Goal: Information Seeking & Learning: Check status

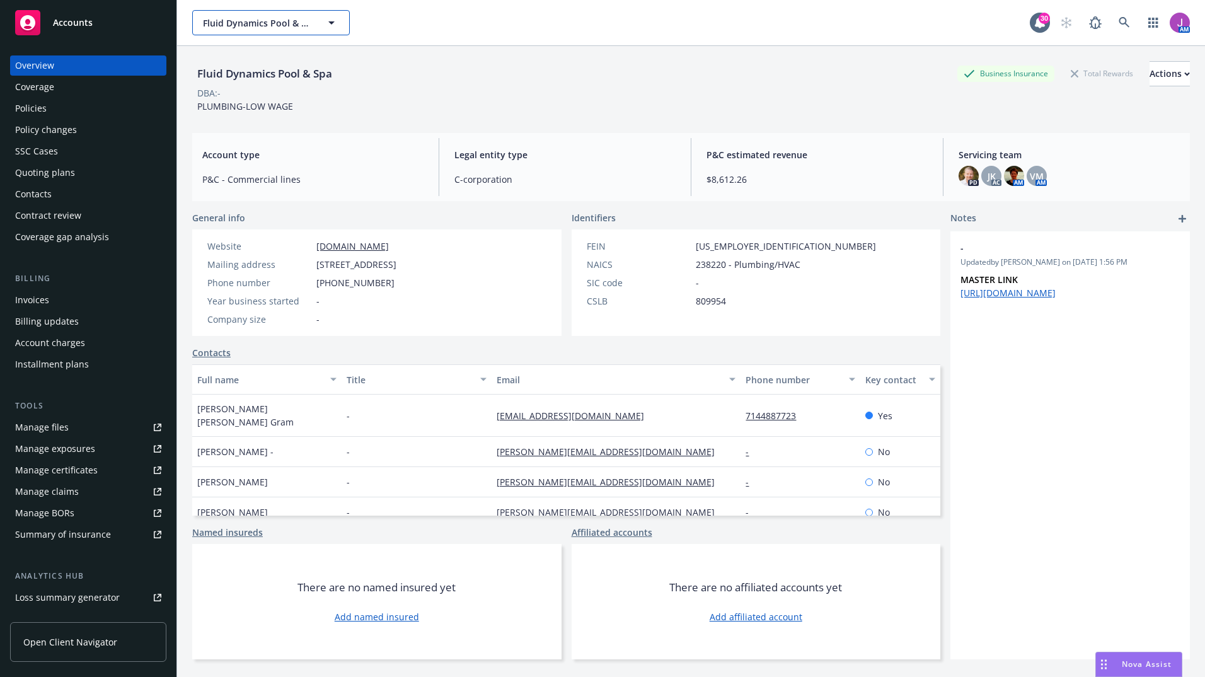
click at [262, 25] on span "Fluid Dynamics Pool & Spa" at bounding box center [257, 22] width 109 height 13
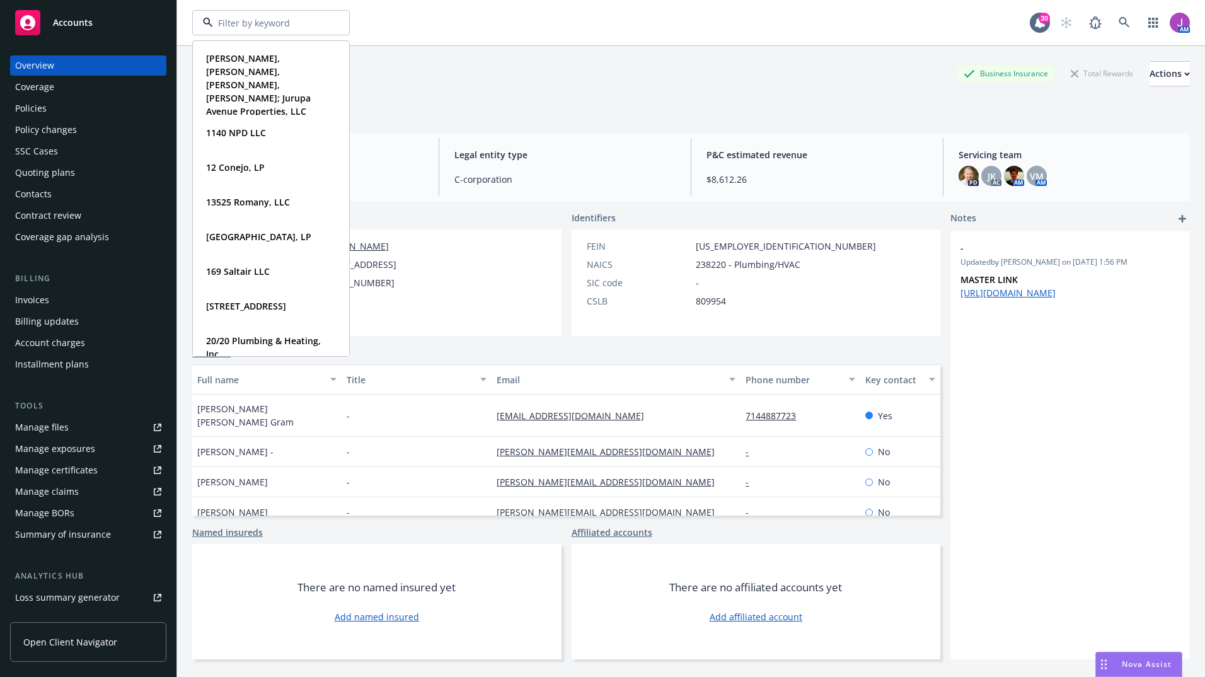
type input "m"
type input "MDB"
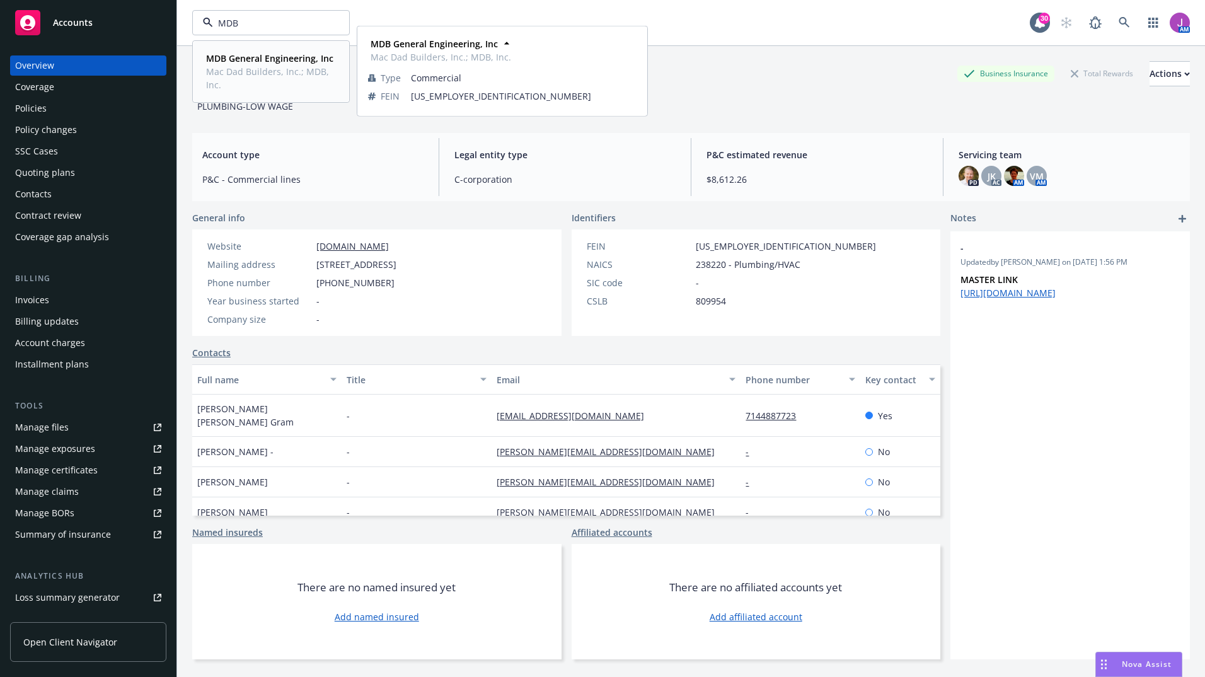
click at [233, 66] on span "Mac Dad Builders, Inc.; MDB, Inc." at bounding box center [269, 78] width 127 height 26
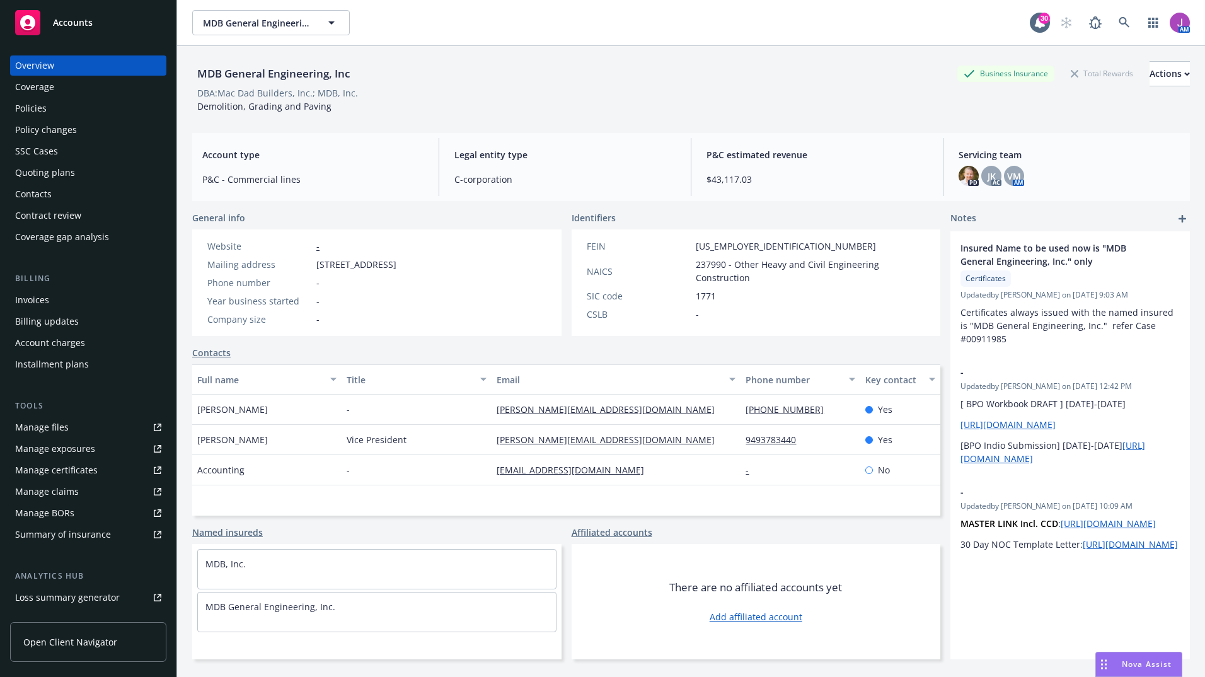
click at [86, 104] on div "Policies" at bounding box center [88, 108] width 146 height 20
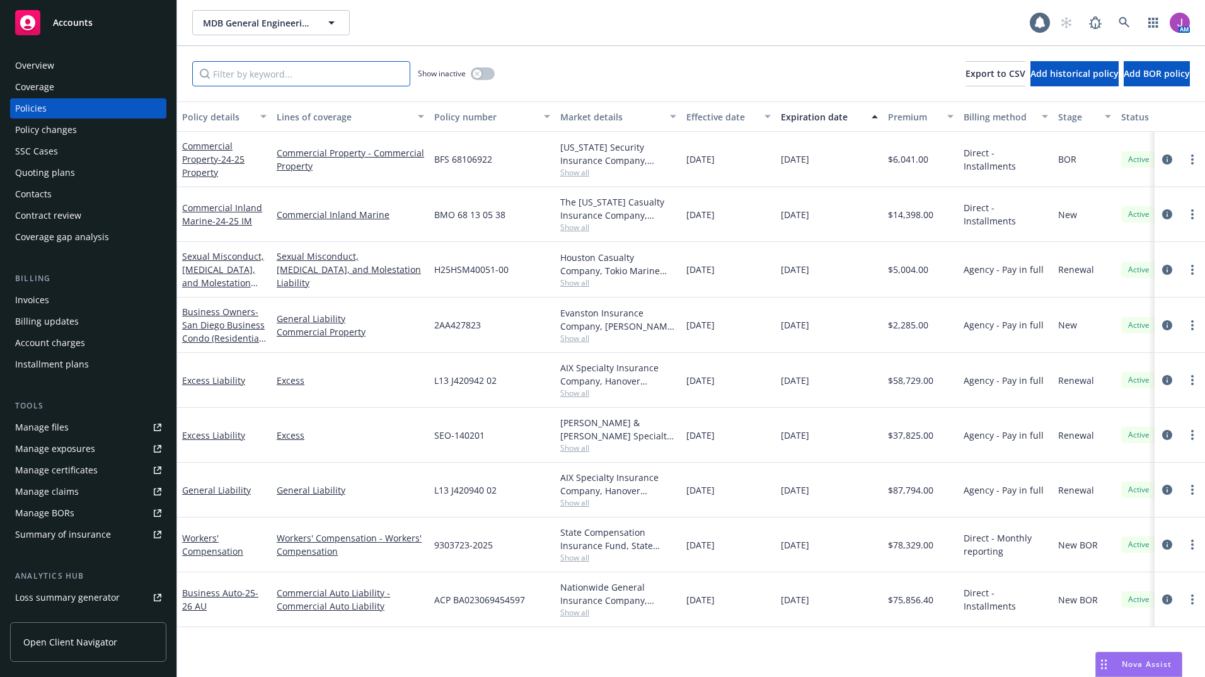
click at [256, 69] on input "Filter by keyword..." at bounding box center [301, 73] width 218 height 25
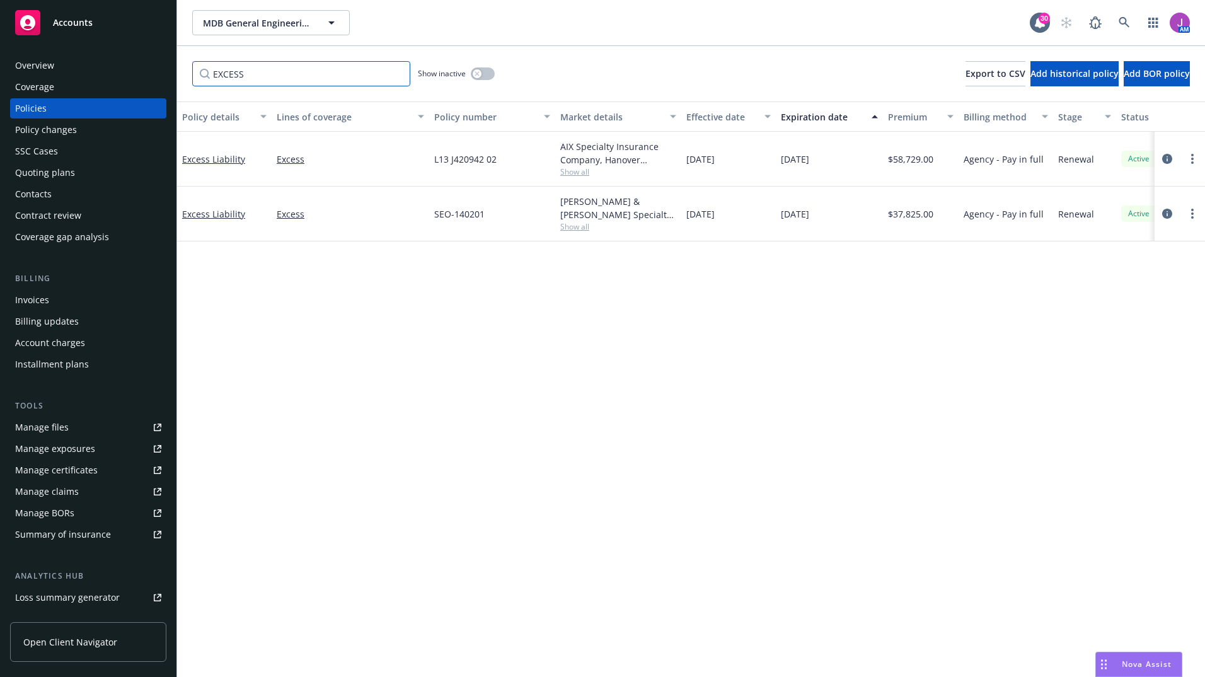
type input "EXCESS"
click at [72, 431] on link "Manage files" at bounding box center [88, 427] width 156 height 20
drag, startPoint x: 255, startPoint y: 68, endPoint x: 206, endPoint y: 67, distance: 49.2
click at [206, 67] on input "EXCESS" at bounding box center [301, 73] width 218 height 25
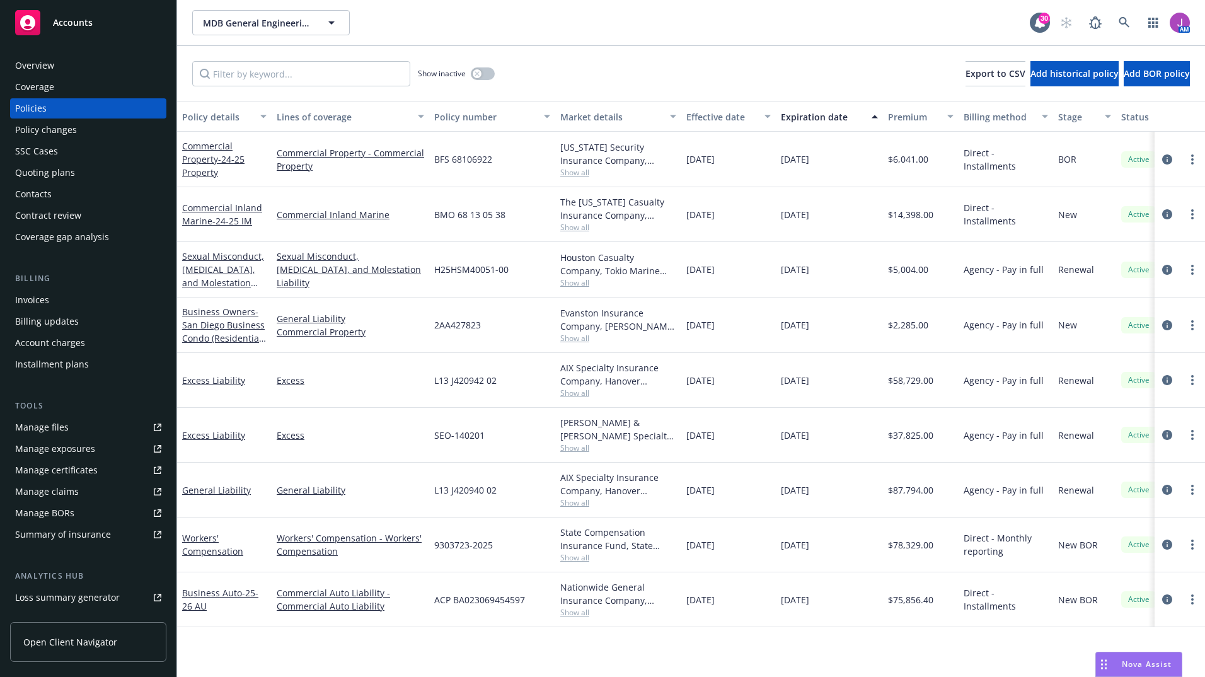
click at [588, 446] on span "Show all" at bounding box center [618, 447] width 116 height 11
click at [635, 401] on div "AIX Specialty Insurance Company, Hanover Insurance Group, Brown & Riding Insura…" at bounding box center [618, 380] width 126 height 55
click at [587, 392] on span "Show all" at bounding box center [618, 393] width 116 height 11
click at [696, 355] on div "[DATE]" at bounding box center [728, 380] width 95 height 55
click at [354, 81] on input "Filter by keyword..." at bounding box center [301, 73] width 218 height 25
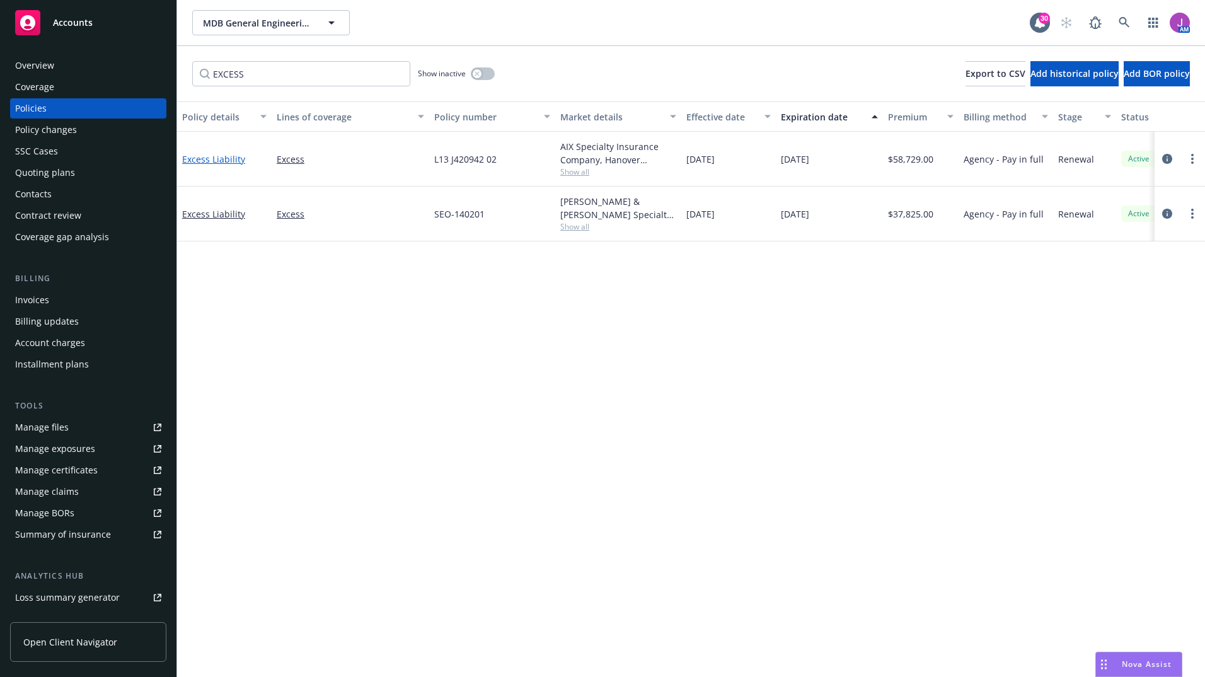
click at [229, 160] on link "Excess Liability" at bounding box center [213, 159] width 63 height 12
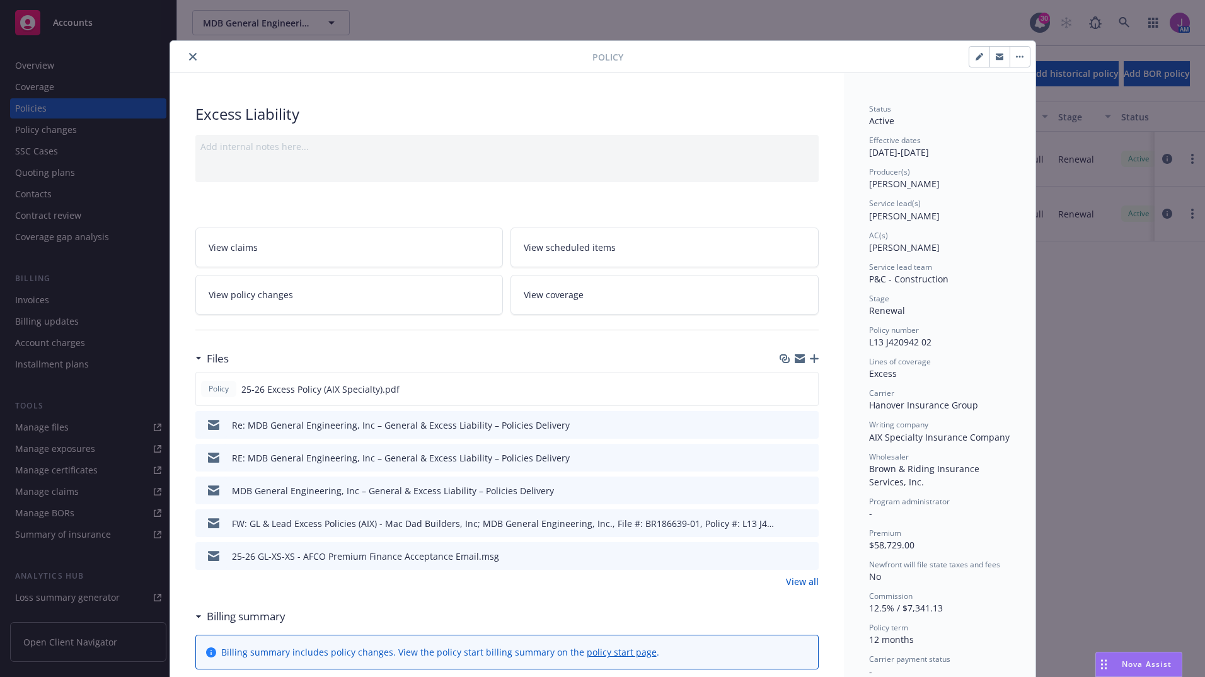
click at [189, 57] on icon "close" at bounding box center [193, 57] width 8 height 8
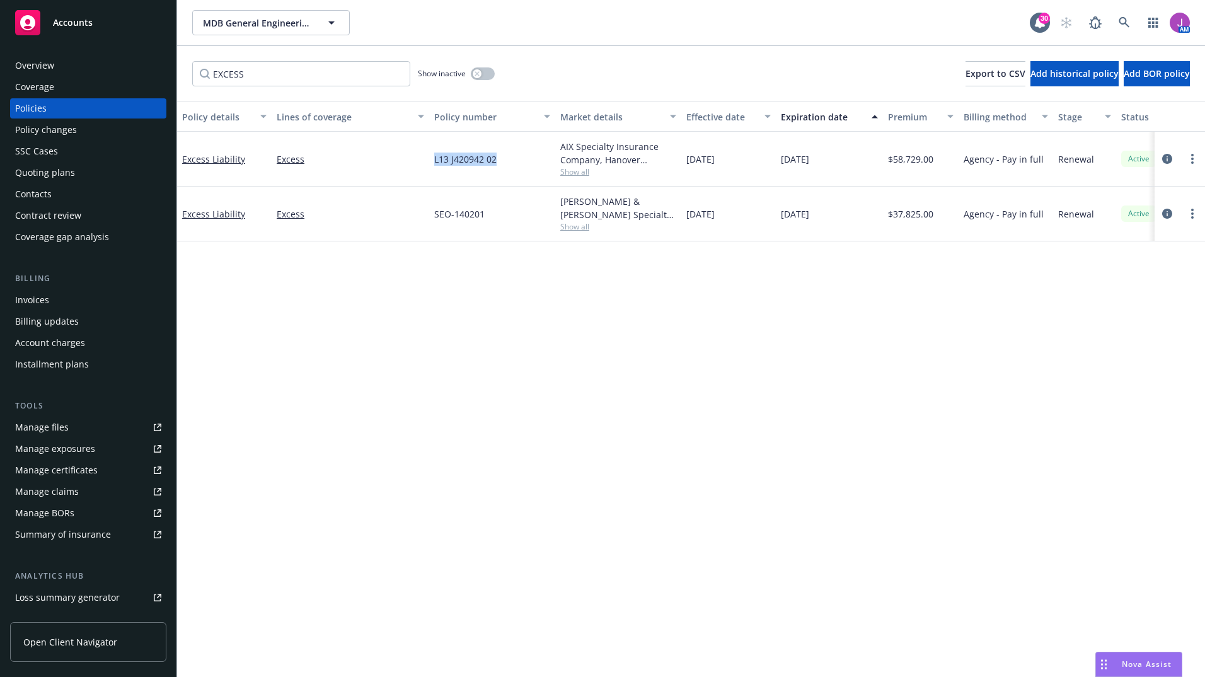
drag, startPoint x: 428, startPoint y: 161, endPoint x: 505, endPoint y: 162, distance: 77.5
click at [505, 162] on div "Excess Liability Excess L13 J420942 02 AIX Specialty Insurance Company, Hanover…" at bounding box center [785, 159] width 1216 height 55
copy div "L13 J420942 02"
drag, startPoint x: 272, startPoint y: 161, endPoint x: 503, endPoint y: 154, distance: 230.7
click at [503, 154] on div "Excess Liability Excess L13 J420942 02 AIX Specialty Insurance Company, Hanover…" at bounding box center [785, 159] width 1216 height 55
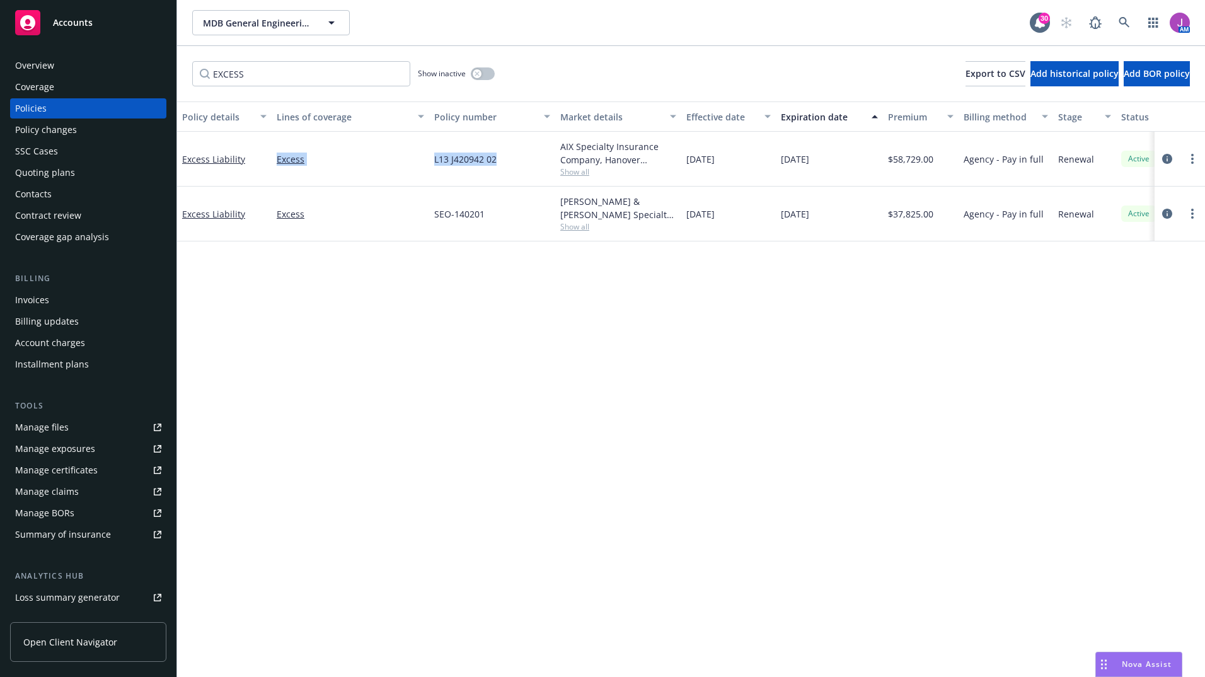
copy div "Excess L13 J420942 02"
click at [577, 175] on span "Show all" at bounding box center [618, 171] width 116 height 11
click at [797, 317] on div "Policy details Lines of coverage Policy number Market details Effective date Ex…" at bounding box center [691, 388] width 1028 height 575
drag, startPoint x: 226, startPoint y: 72, endPoint x: 168, endPoint y: 75, distance: 58.7
click at [168, 75] on div "Accounts Overview Coverage Policies Policy changes SSC Cases Quoting plans Cont…" at bounding box center [602, 338] width 1205 height 677
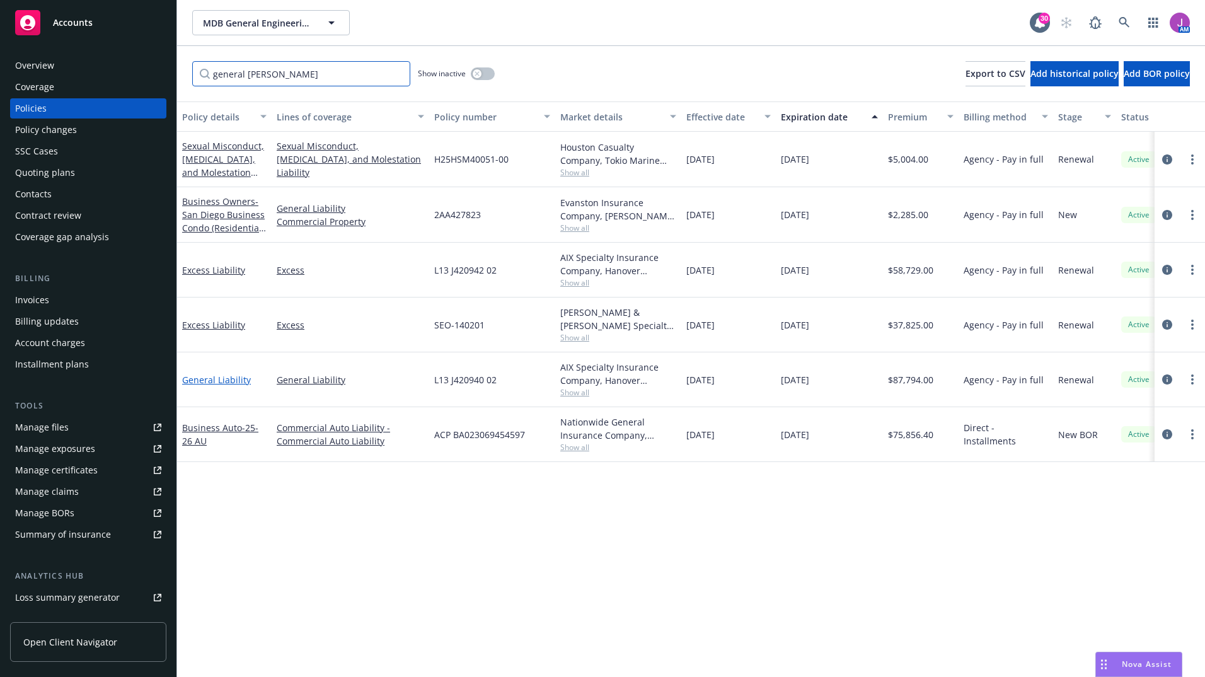
type input "general [PERSON_NAME]"
click at [225, 379] on link "General Liability" at bounding box center [216, 380] width 69 height 12
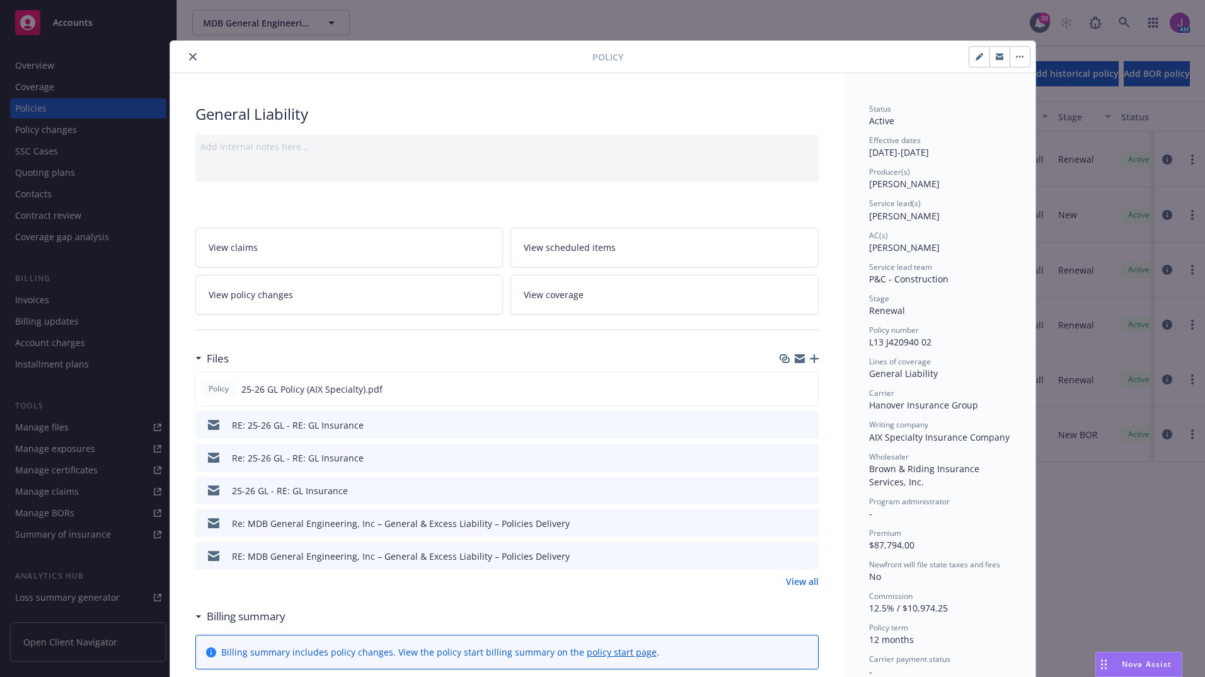
click at [326, 306] on link "View policy changes" at bounding box center [349, 295] width 308 height 40
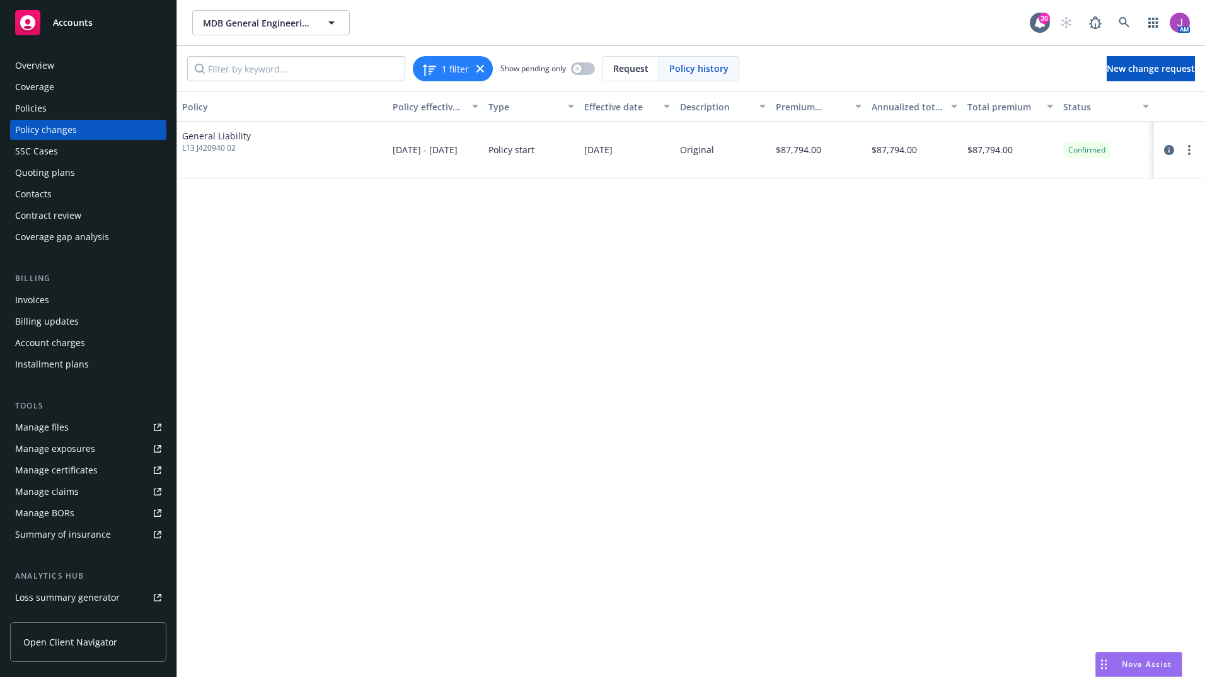
click at [50, 110] on div "Policies" at bounding box center [88, 108] width 146 height 20
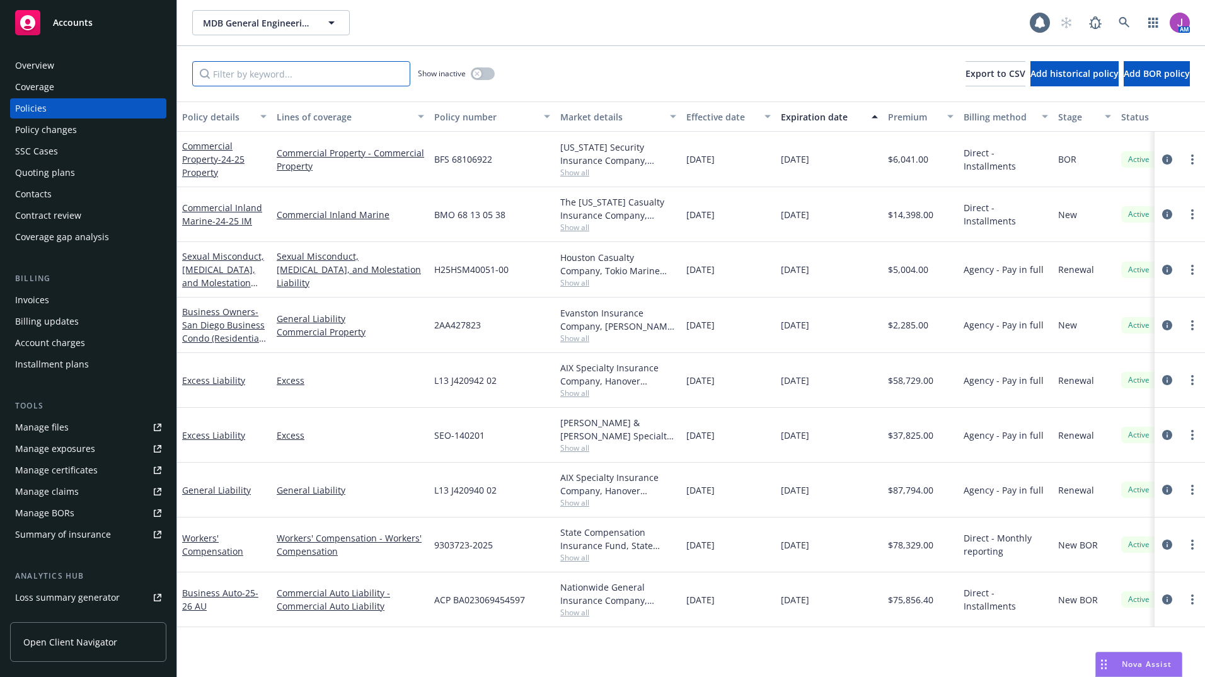
click at [234, 77] on input "Filter by keyword..." at bounding box center [301, 73] width 218 height 25
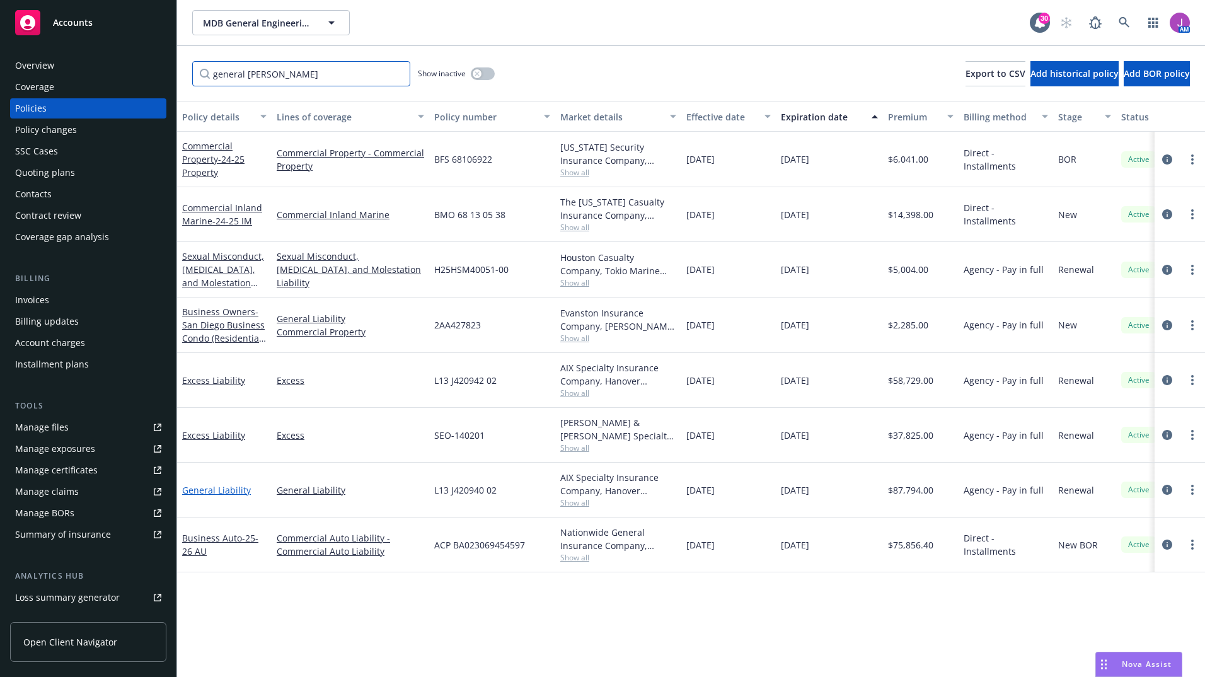
type input "general [PERSON_NAME]"
click at [226, 489] on link "General Liability" at bounding box center [216, 490] width 69 height 12
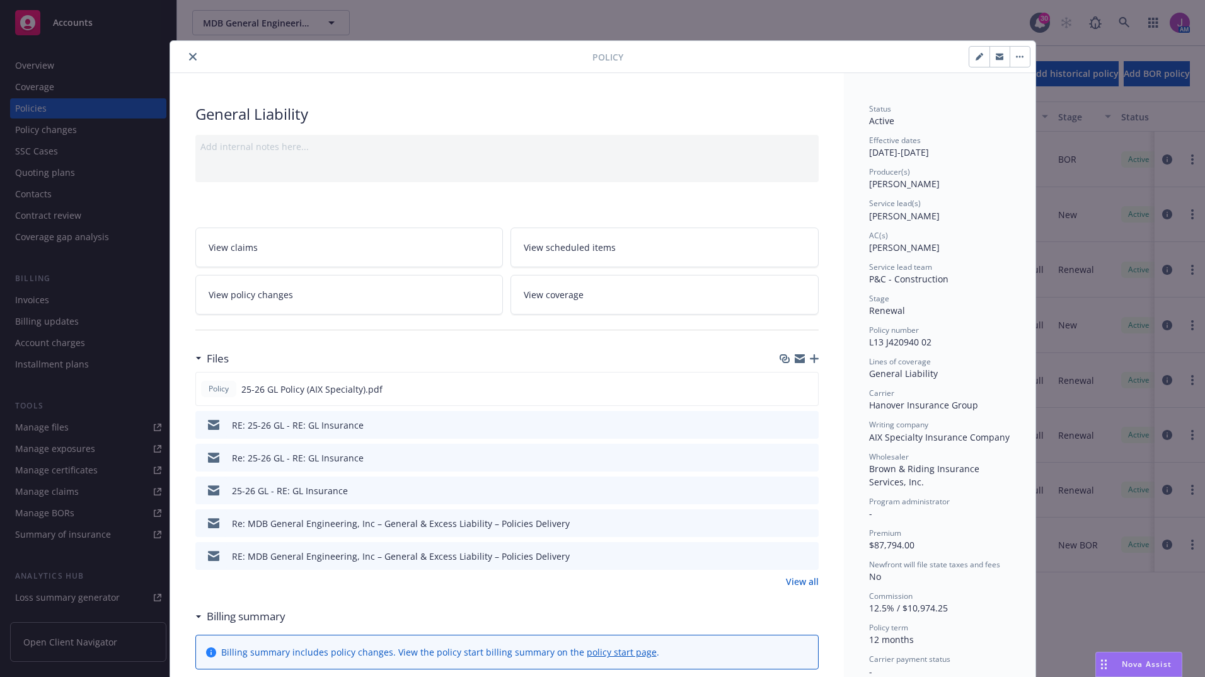
scroll to position [38, 0]
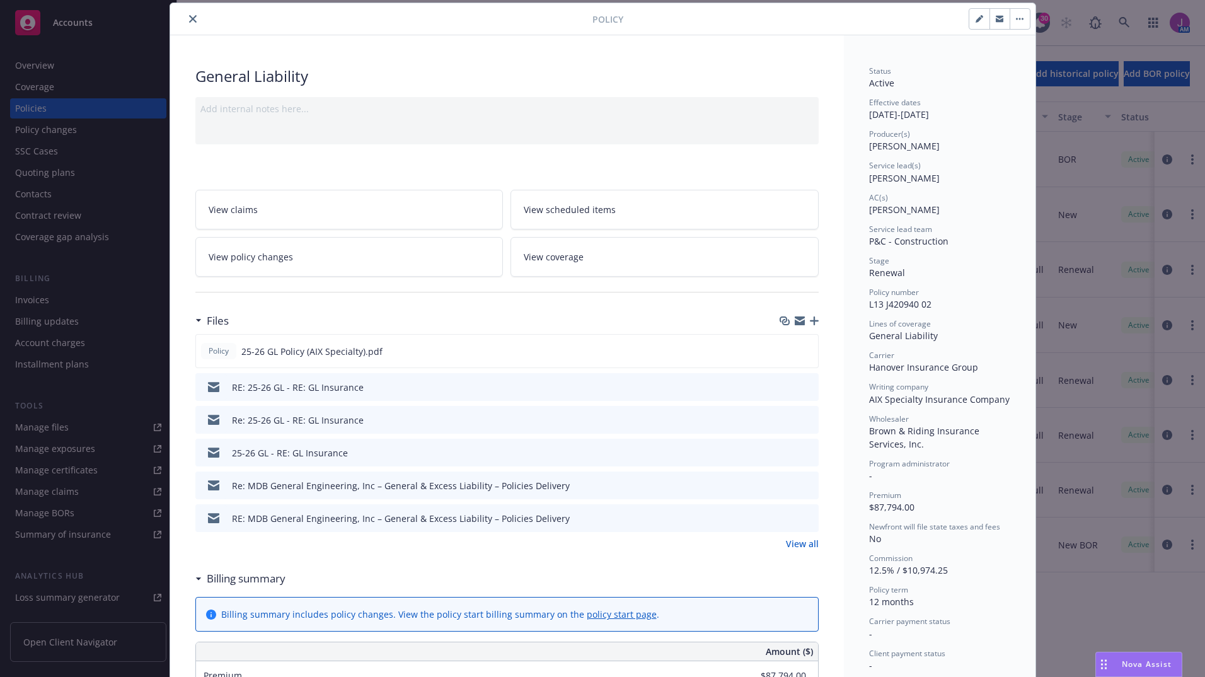
click at [798, 542] on link "View all" at bounding box center [802, 543] width 33 height 13
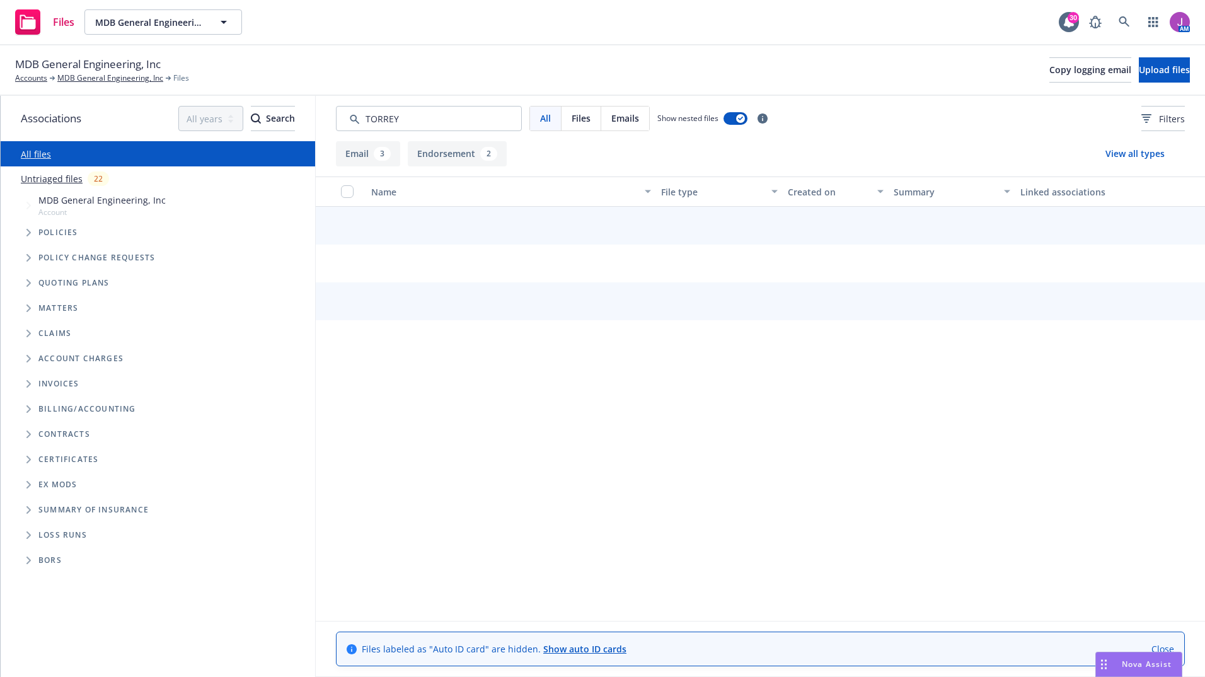
type input "TORREY"
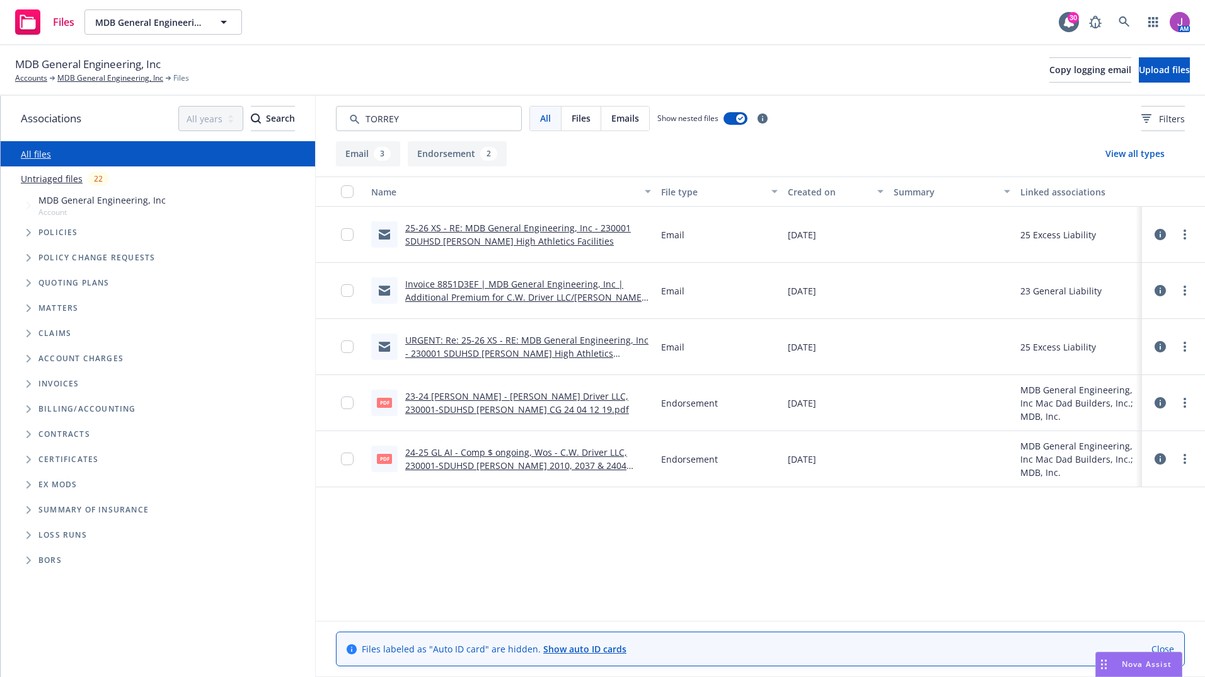
click at [506, 357] on link "URGENT: Re: 25-26 XS - RE: MDB General Engineering, Inc - 230001 SDUHSD Torrey …" at bounding box center [526, 353] width 243 height 38
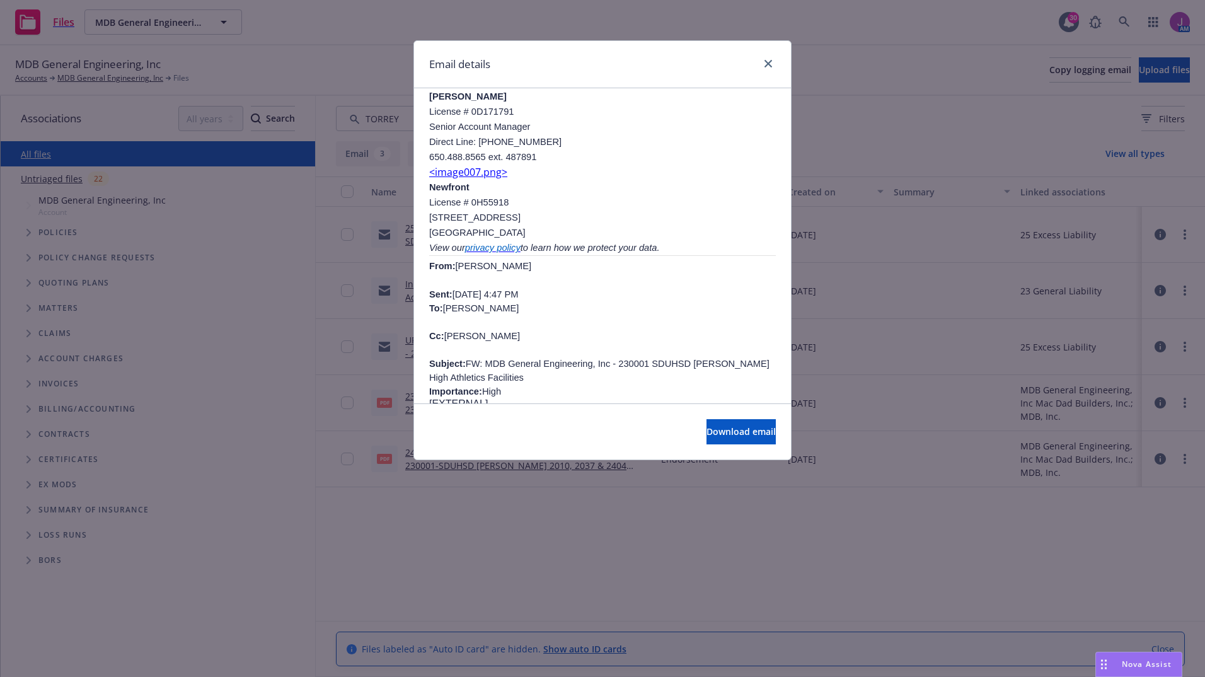
scroll to position [441, 0]
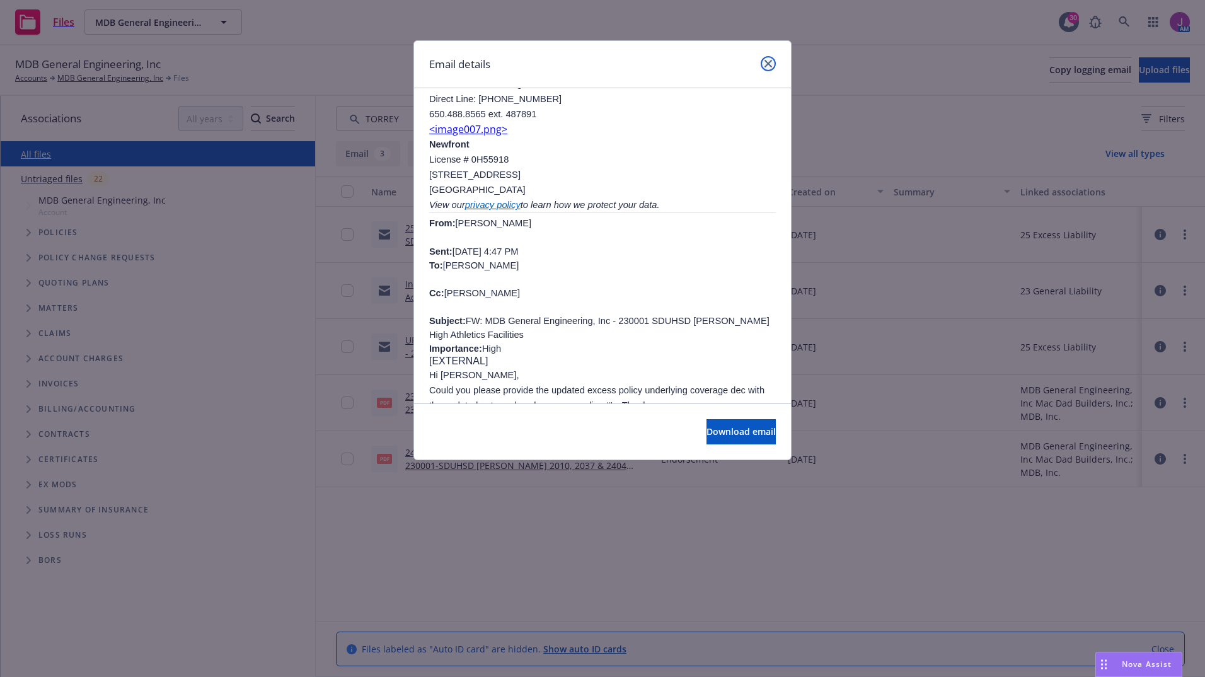
click at [772, 67] on link "close" at bounding box center [768, 63] width 15 height 15
